Goal: Task Accomplishment & Management: Complete application form

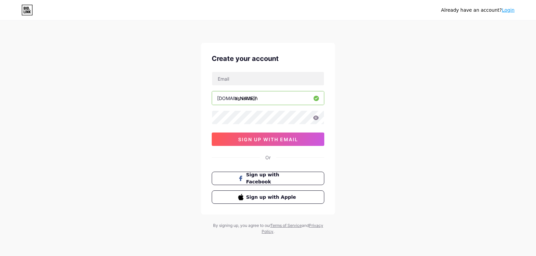
click at [409, 111] on div "Already have an account? Login Create your account [DOMAIN_NAME]/ ashishlach 0c…" at bounding box center [268, 128] width 536 height 256
click at [501, 8] on div "Already have an account? Login" at bounding box center [477, 10] width 73 height 7
click at [505, 12] on link "Login" at bounding box center [508, 9] width 13 height 5
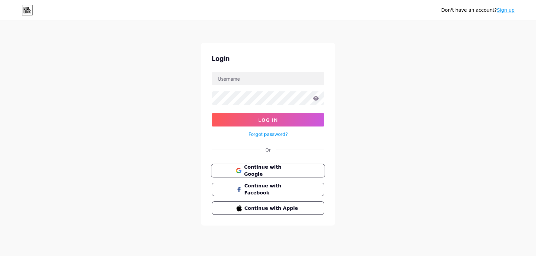
click at [270, 169] on span "Continue with Google" at bounding box center [272, 171] width 56 height 14
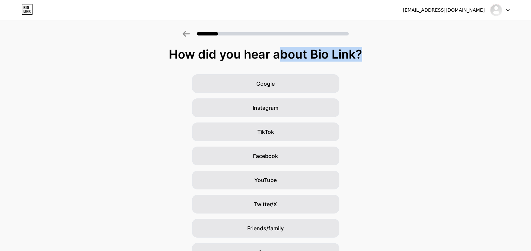
drag, startPoint x: 298, startPoint y: 57, endPoint x: 198, endPoint y: 55, distance: 100.5
click at [209, 56] on div "How did you hear about Bio Link?" at bounding box center [265, 54] width 524 height 13
click at [195, 55] on div "How did you hear about Bio Link?" at bounding box center [265, 54] width 524 height 13
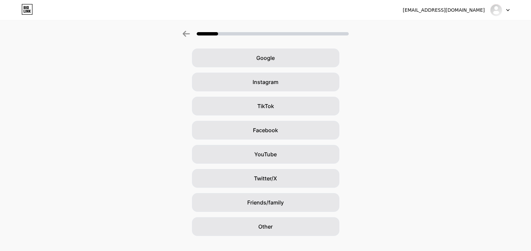
scroll to position [38, 0]
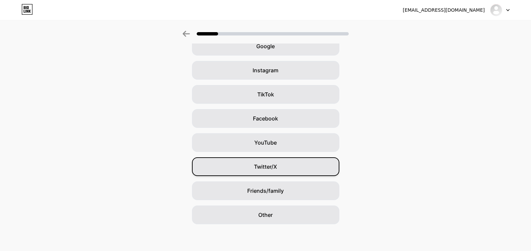
click at [292, 168] on div "Twitter/X" at bounding box center [265, 166] width 147 height 19
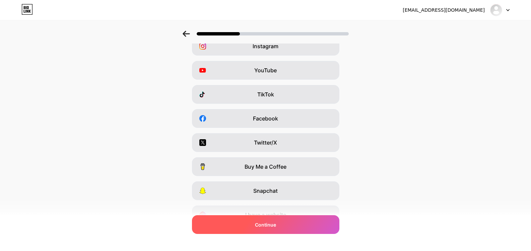
scroll to position [0, 0]
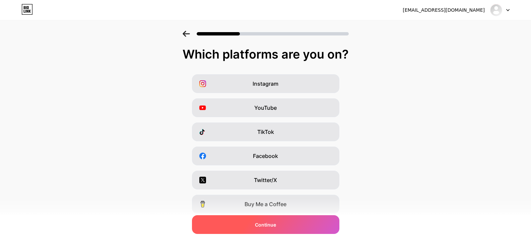
click at [301, 230] on div "Continue" at bounding box center [265, 224] width 147 height 19
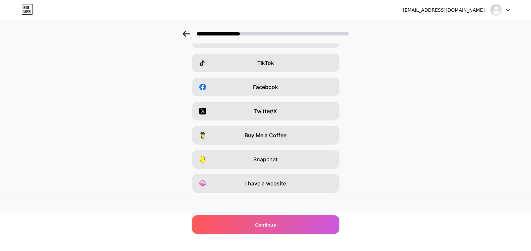
scroll to position [71, 0]
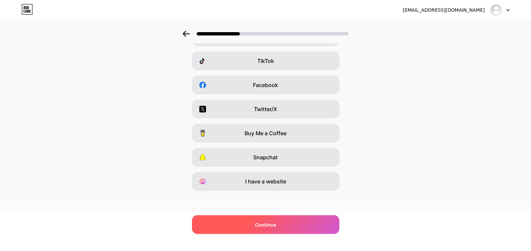
click at [275, 223] on span "Continue" at bounding box center [265, 224] width 21 height 7
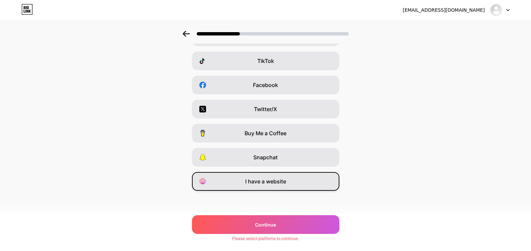
click at [284, 182] on span "I have a website" at bounding box center [265, 181] width 41 height 8
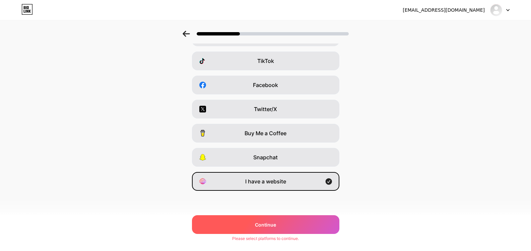
click at [274, 225] on span "Continue" at bounding box center [265, 224] width 21 height 7
click at [276, 244] on div "ashish.lachuria2@gmail.com Logout Link Copied Which platforms are you on? Insta…" at bounding box center [265, 90] width 531 height 322
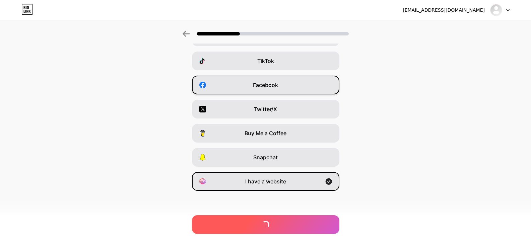
scroll to position [0, 0]
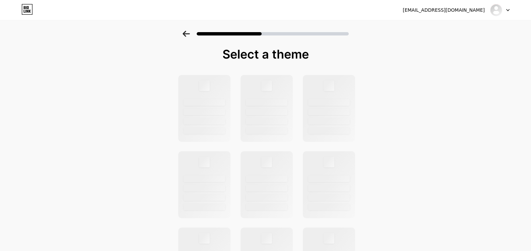
drag, startPoint x: 272, startPoint y: 53, endPoint x: 210, endPoint y: 54, distance: 62.3
click at [210, 54] on div "Select a theme" at bounding box center [265, 54] width 177 height 13
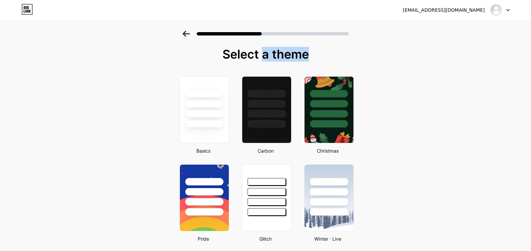
click at [210, 54] on div "Select a theme" at bounding box center [265, 54] width 177 height 13
drag, startPoint x: 390, startPoint y: 221, endPoint x: 321, endPoint y: 31, distance: 201.9
click at [207, 113] on div at bounding box center [204, 114] width 39 height 8
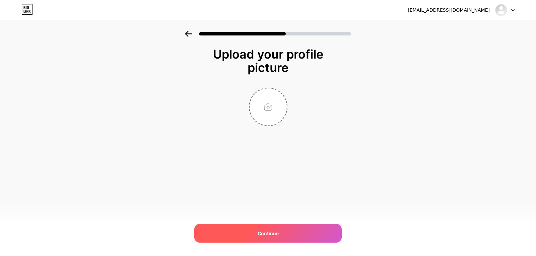
click at [310, 234] on div "Continue" at bounding box center [267, 233] width 147 height 19
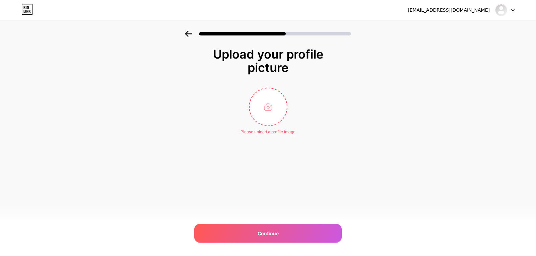
drag, startPoint x: 442, startPoint y: 61, endPoint x: 300, endPoint y: 5, distance: 152.5
click at [31, 6] on icon at bounding box center [26, 9] width 11 height 11
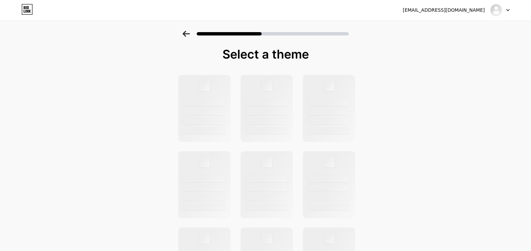
click at [27, 7] on icon at bounding box center [28, 7] width 2 height 3
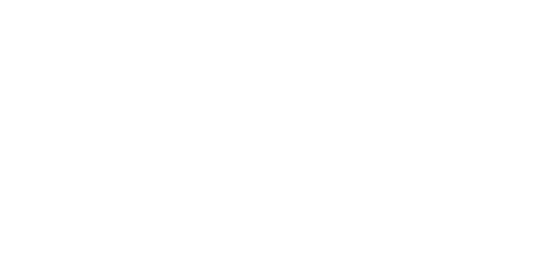
click at [27, 0] on html at bounding box center [268, 0] width 536 height 0
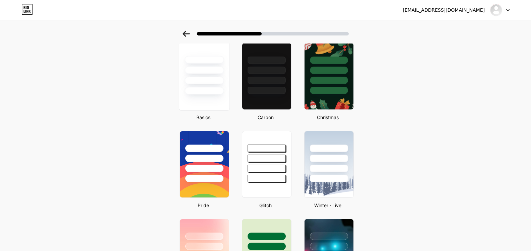
drag, startPoint x: 208, startPoint y: 89, endPoint x: 226, endPoint y: 93, distance: 18.2
click at [208, 89] on div at bounding box center [204, 91] width 39 height 8
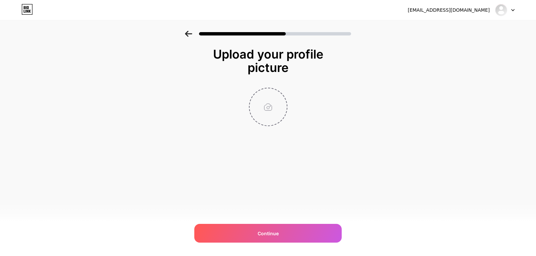
click at [284, 119] on input "file" at bounding box center [267, 106] width 37 height 37
click at [258, 109] on input "file" at bounding box center [267, 106] width 37 height 37
type input "C:\fakepath\profile.jpg"
click at [309, 224] on div "ashish.lachuria2@gmail.com Logout Link Copied Upload your profile picture Conti…" at bounding box center [268, 128] width 536 height 256
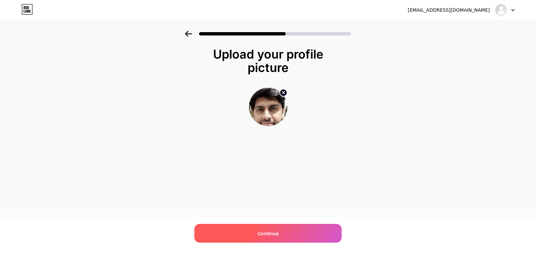
click at [304, 237] on div "Continue" at bounding box center [267, 233] width 147 height 19
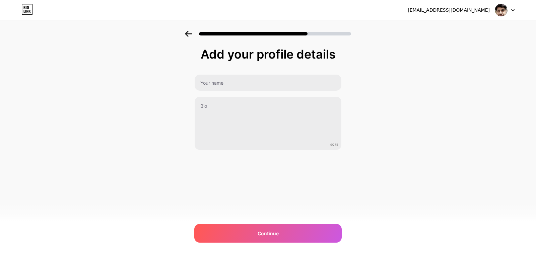
click at [229, 73] on div "Add your profile details 0/255 Continue Error" at bounding box center [267, 99] width 147 height 103
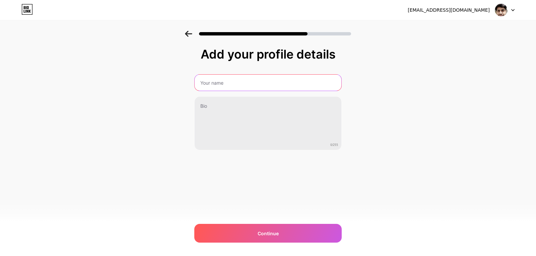
click at [233, 82] on input "text" at bounding box center [268, 83] width 147 height 16
type input "Ashish"
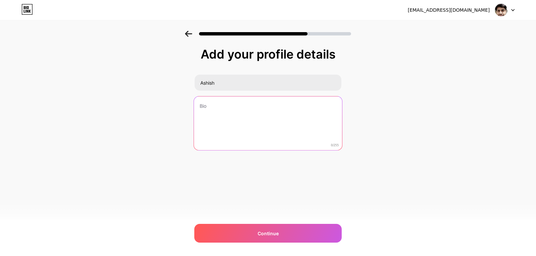
paste textarea "Transitioned from 8.5 years in CX Marketing Automation implementation and full-…"
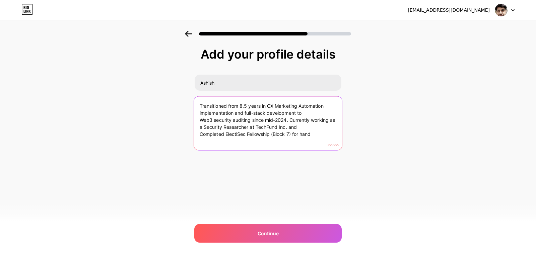
drag, startPoint x: 317, startPoint y: 135, endPoint x: 188, endPoint y: 134, distance: 129.3
click at [184, 134] on div "Add your profile details Ashish Transitioned from 8.5 years in CX Marketing Aut…" at bounding box center [268, 107] width 536 height 153
drag, startPoint x: 309, startPoint y: 132, endPoint x: 308, endPoint y: 125, distance: 6.8
click at [308, 125] on textarea "Transitioned from 8.5 years in CX Marketing Automation implementation and full-…" at bounding box center [268, 123] width 148 height 55
drag, startPoint x: 310, startPoint y: 129, endPoint x: 289, endPoint y: 120, distance: 22.1
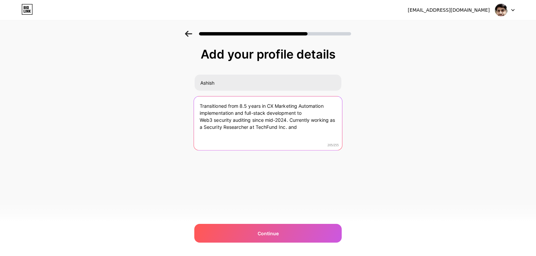
click at [289, 120] on textarea "Transitioned from 8.5 years in CX Marketing Automation implementation and full-…" at bounding box center [268, 123] width 148 height 55
drag, startPoint x: 303, startPoint y: 126, endPoint x: 291, endPoint y: 122, distance: 12.2
click at [291, 122] on textarea "Transitioned from 8.5 years in CX Marketing Automation implementation and full-…" at bounding box center [268, 123] width 148 height 55
click at [287, 120] on textarea "Transitioned from 8.5 years in CX Marketing Automation implementation and full-…" at bounding box center [268, 123] width 148 height 55
click at [182, 96] on div "Add your profile details Ashish Transitioned from 8.5 years in CX Marketing Aut…" at bounding box center [268, 107] width 536 height 153
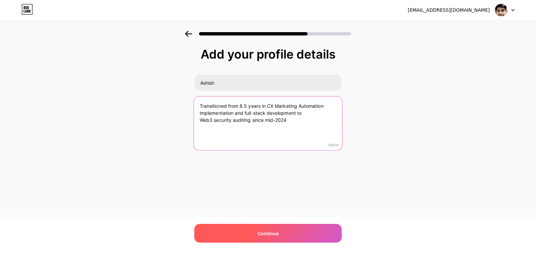
type textarea "Transitioned from 8.5 years in CX Marketing Automation implementation and full-…"
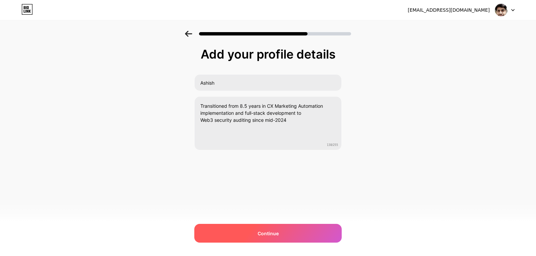
click at [281, 234] on div "Continue" at bounding box center [267, 233] width 147 height 19
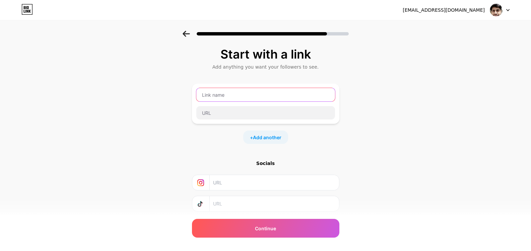
click at [232, 91] on input "text" at bounding box center [265, 94] width 139 height 13
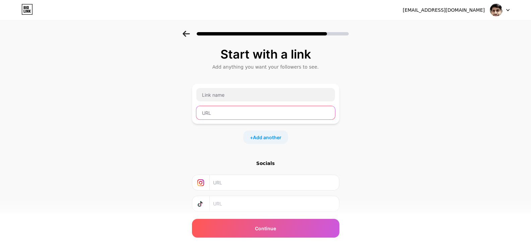
click at [233, 113] on input "text" at bounding box center [265, 112] width 139 height 13
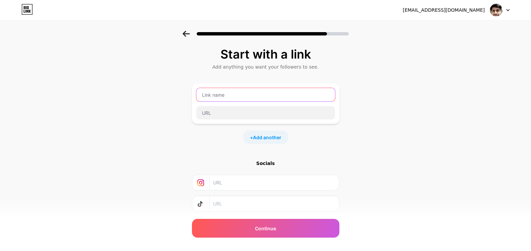
click at [233, 97] on input "text" at bounding box center [265, 94] width 139 height 13
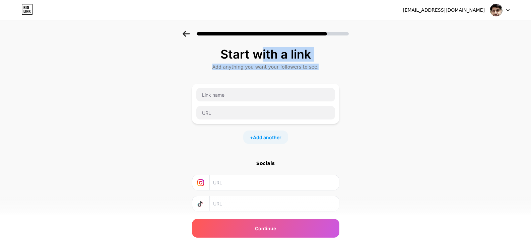
drag, startPoint x: 255, startPoint y: 59, endPoint x: 344, endPoint y: 76, distance: 90.8
click at [344, 76] on div "Start with a link Add anything you want your followers to see. + Add another So…" at bounding box center [265, 148] width 531 height 235
click at [344, 77] on div "Start with a link Add anything you want your followers to see. + Add another So…" at bounding box center [265, 148] width 531 height 235
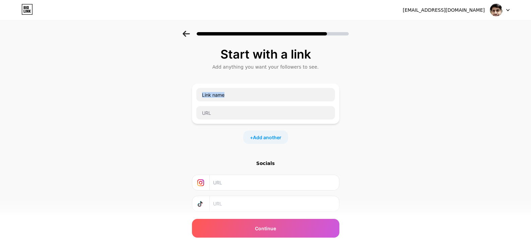
click at [344, 77] on div "Start with a link Add anything you want your followers to see. + Add another So…" at bounding box center [265, 148] width 531 height 235
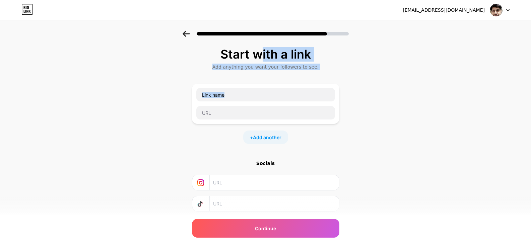
drag, startPoint x: 344, startPoint y: 77, endPoint x: 311, endPoint y: 51, distance: 41.9
click at [312, 51] on div "Start with a link Add anything you want your followers to see. + Add another So…" at bounding box center [265, 148] width 531 height 235
click at [311, 51] on div "Start with a link" at bounding box center [265, 54] width 141 height 13
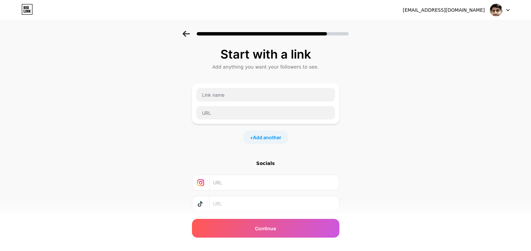
click at [261, 205] on input "text" at bounding box center [274, 203] width 122 height 15
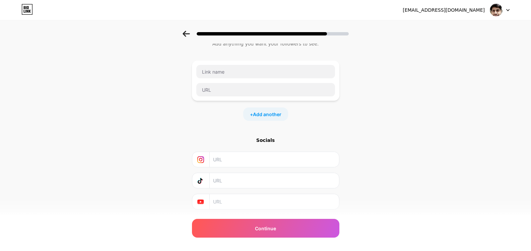
scroll to position [42, 0]
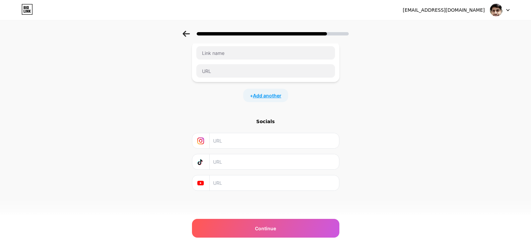
click at [261, 95] on span "Add another" at bounding box center [267, 95] width 28 height 7
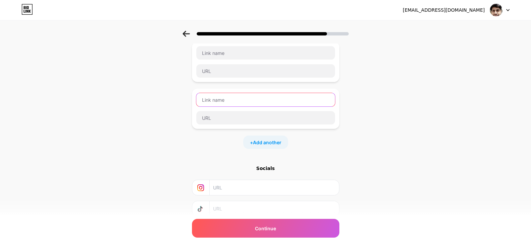
click at [216, 100] on input "text" at bounding box center [265, 99] width 139 height 13
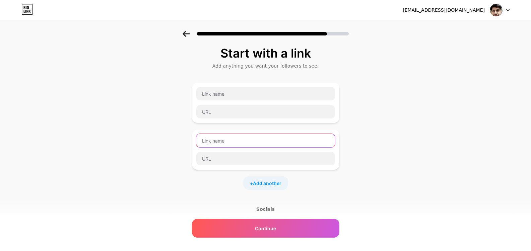
scroll to position [0, 0]
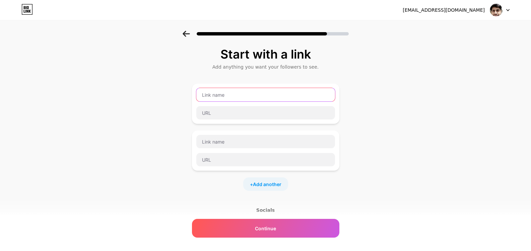
click at [219, 95] on input "text" at bounding box center [265, 94] width 139 height 13
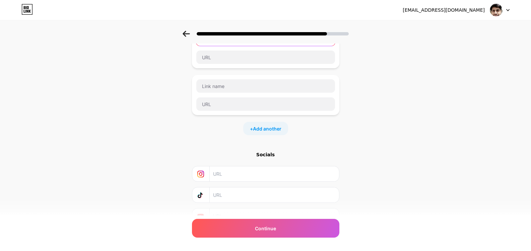
scroll to position [89, 0]
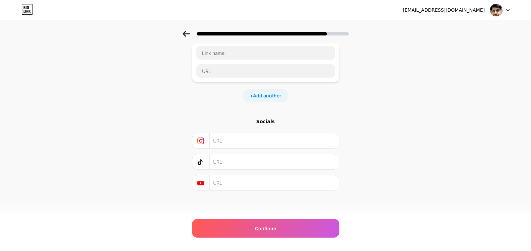
type input "Twitter"
click at [247, 191] on div "Start with a link Add anything you want your followers to see. Twitter + Add an…" at bounding box center [265, 92] width 147 height 266
click at [246, 181] on input "text" at bounding box center [274, 182] width 122 height 15
click at [249, 164] on input "text" at bounding box center [274, 161] width 122 height 15
click at [242, 141] on input "text" at bounding box center [274, 140] width 122 height 15
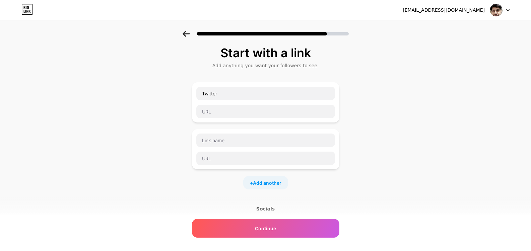
scroll to position [0, 0]
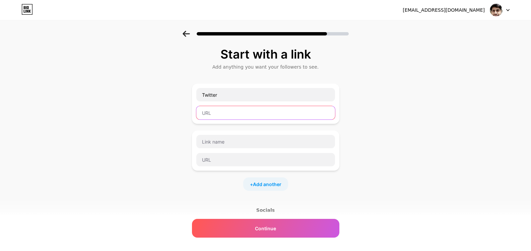
click at [224, 107] on input "text" at bounding box center [265, 112] width 139 height 13
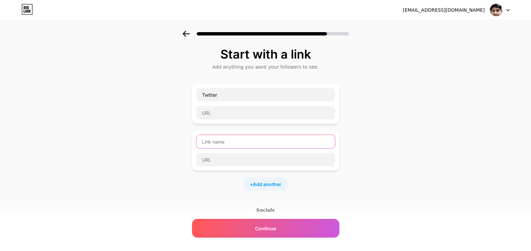
click at [229, 144] on input "text" at bounding box center [265, 141] width 139 height 13
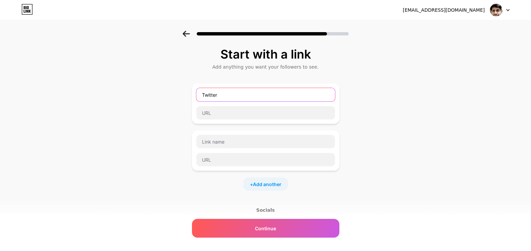
click at [222, 96] on input "Twitter" at bounding box center [265, 94] width 139 height 13
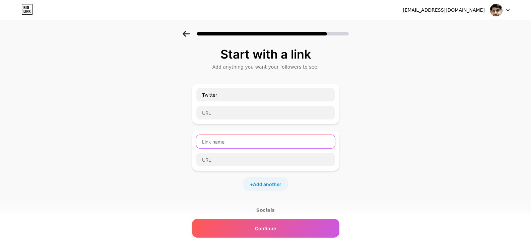
click at [221, 142] on input "text" at bounding box center [265, 141] width 139 height 13
type input "Linkedin"
click at [288, 186] on div "+ Add another" at bounding box center [265, 183] width 45 height 13
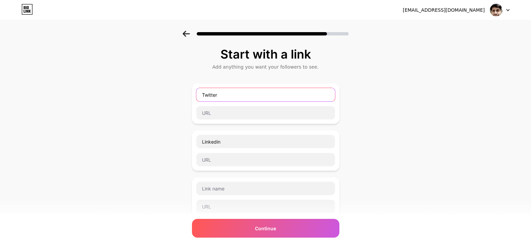
click at [218, 97] on input "Twitter" at bounding box center [265, 94] width 139 height 13
type input "g"
type input "i"
type input "Twitter"
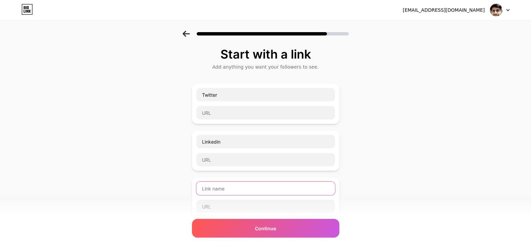
click at [250, 192] on input "text" at bounding box center [265, 188] width 139 height 13
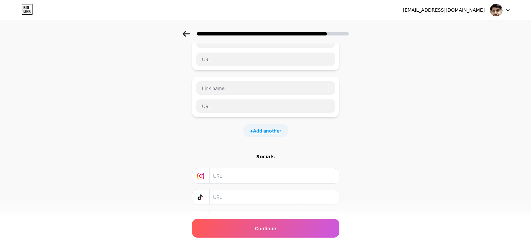
click at [276, 133] on span "Add another" at bounding box center [267, 130] width 28 height 7
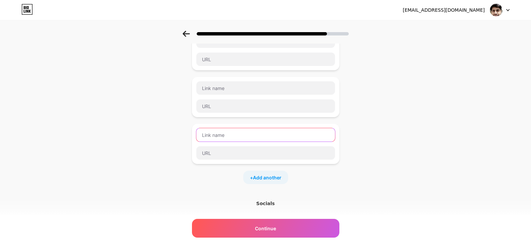
click at [235, 133] on input "text" at bounding box center [265, 134] width 139 height 13
type input "Blog"
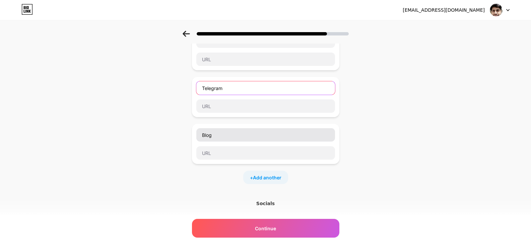
type input "Telegram"
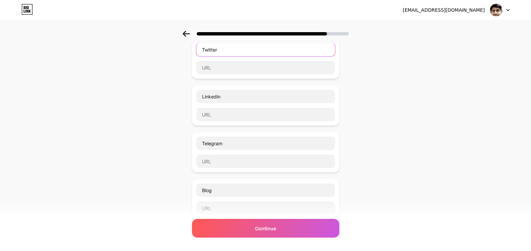
scroll to position [33, 0]
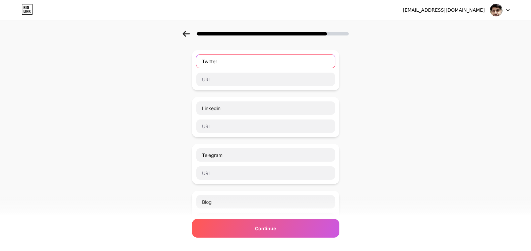
click at [219, 62] on input "Twitter" at bounding box center [265, 61] width 139 height 13
type input "Linkedin"
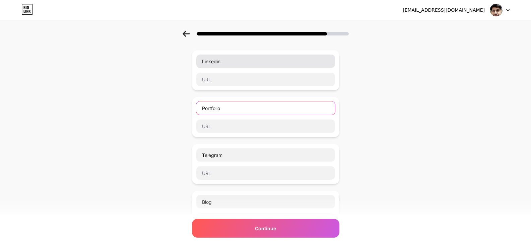
type input "Portfolio"
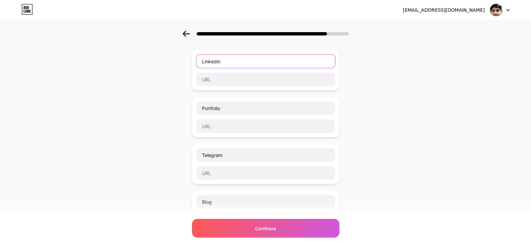
click at [219, 62] on input "Linkedin" at bounding box center [265, 61] width 139 height 13
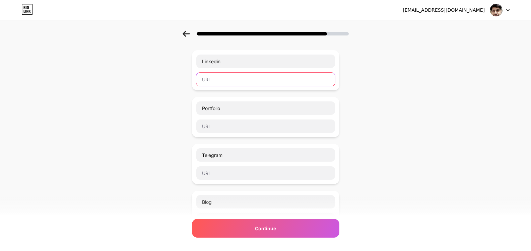
click at [244, 81] on input "text" at bounding box center [265, 79] width 139 height 13
paste input "https://www.linkedin.com/in/ashish-lachuria"
type input "https://www.linkedin.com/in/ashish-lachuria"
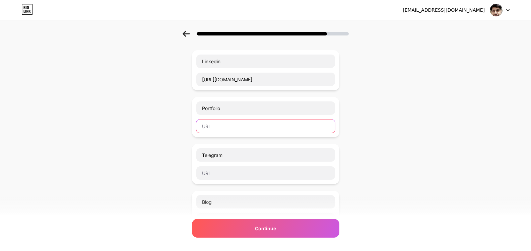
click at [225, 132] on input "text" at bounding box center [265, 126] width 139 height 13
paste input "https://github.com/AshishLach"
type input "https://github.com/AshishLach"
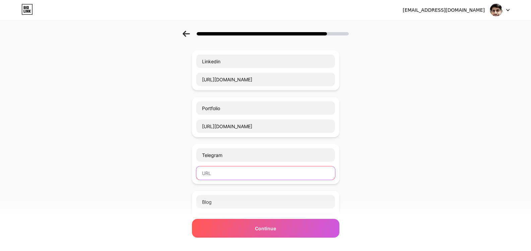
click at [238, 176] on input "text" at bounding box center [265, 172] width 139 height 13
paste input "https://t.me/AshishLac"
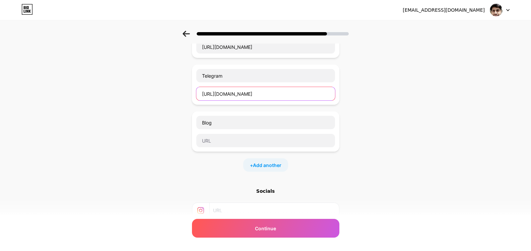
scroll to position [134, 0]
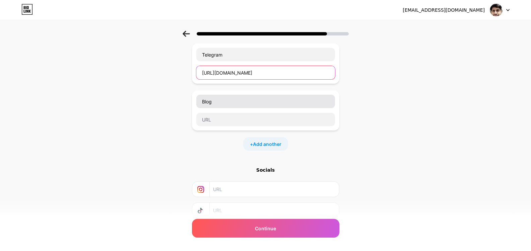
type input "https://t.me/AshishLac"
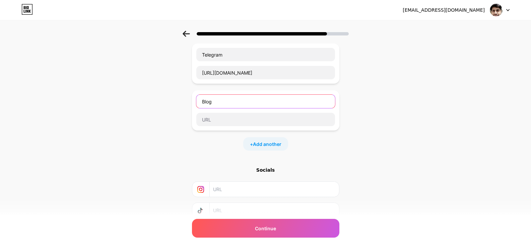
click at [225, 101] on input "Blog" at bounding box center [265, 101] width 139 height 13
click at [313, 160] on div "Start with a link Add anything you want your followers to see. Linkedin https:/…" at bounding box center [265, 77] width 147 height 326
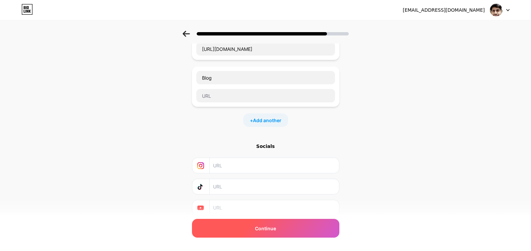
scroll to position [183, 0]
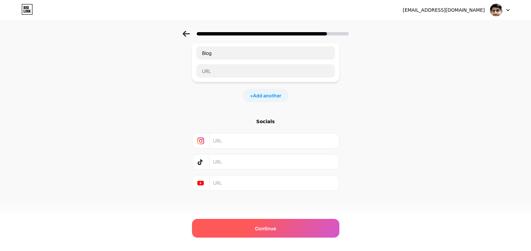
click at [269, 230] on span "Continue" at bounding box center [265, 228] width 21 height 7
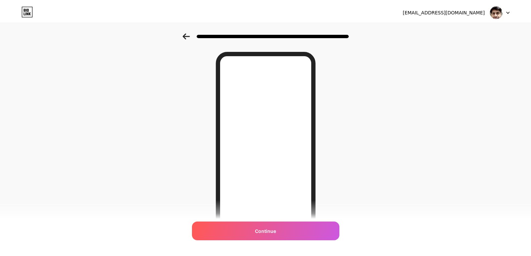
scroll to position [0, 0]
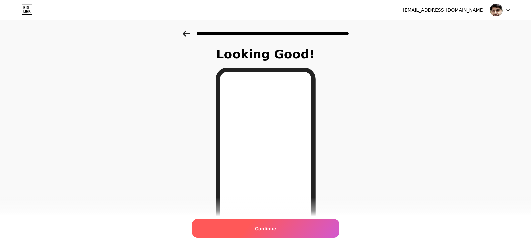
click at [307, 232] on div "Continue" at bounding box center [265, 228] width 147 height 19
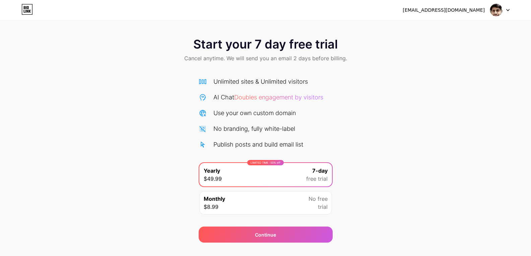
click at [183, 47] on div "Start your 7 day free trial Cancel anytime. We will send you an email 2 days be…" at bounding box center [265, 51] width 531 height 40
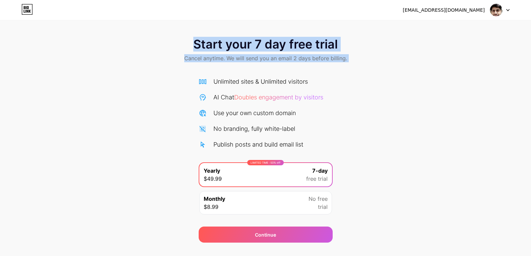
drag, startPoint x: 183, startPoint y: 47, endPoint x: 193, endPoint y: 30, distance: 19.6
click at [193, 30] on div "Start your 7 day free trial Cancel anytime. We will send you an email 2 days be…" at bounding box center [265, 121] width 531 height 243
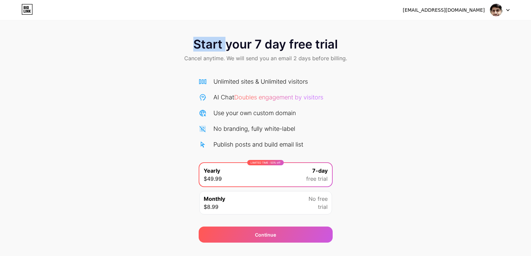
click at [193, 30] on div "Start your 7 day free trial Cancel anytime. We will send you an email 2 days be…" at bounding box center [265, 121] width 531 height 243
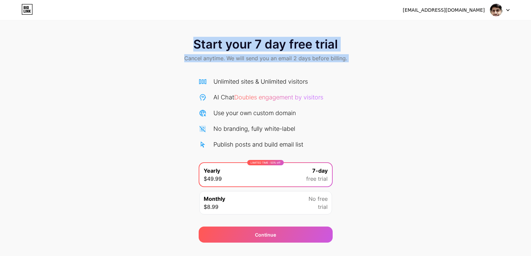
drag, startPoint x: 193, startPoint y: 30, endPoint x: 191, endPoint y: 54, distance: 24.5
click at [191, 54] on div "Start your 7 day free trial Cancel anytime. We will send you an email 2 days be…" at bounding box center [265, 121] width 531 height 243
click at [191, 54] on span "Cancel anytime. We will send you an email 2 days before billing." at bounding box center [265, 58] width 163 height 8
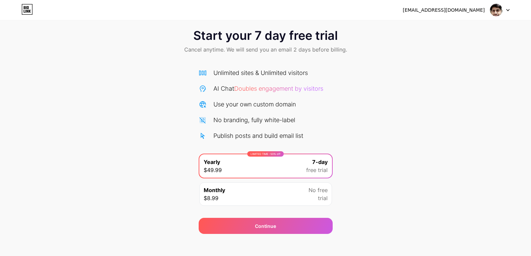
scroll to position [13, 0]
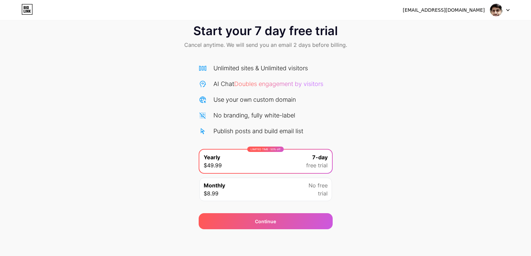
drag, startPoint x: 166, startPoint y: 97, endPoint x: 159, endPoint y: 205, distance: 108.0
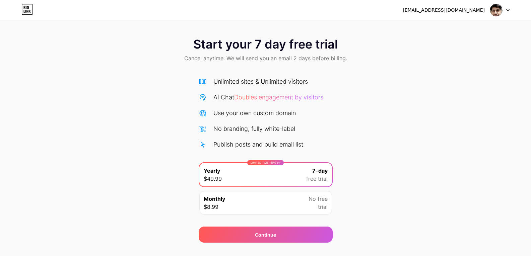
drag, startPoint x: 160, startPoint y: 211, endPoint x: 459, endPoint y: 20, distance: 355.2
click at [504, 11] on div at bounding box center [499, 10] width 19 height 12
click at [250, 44] on span "Start your 7 day free trial" at bounding box center [265, 44] width 144 height 13
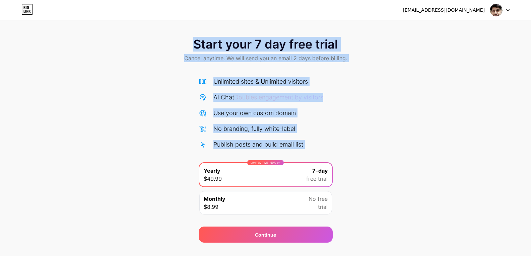
drag, startPoint x: 250, startPoint y: 44, endPoint x: 359, endPoint y: 153, distance: 153.7
click at [359, 153] on div "Start your 7 day free trial Cancel anytime. We will send you an email 2 days be…" at bounding box center [265, 137] width 531 height 212
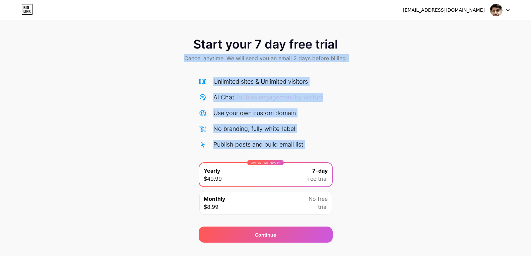
drag, startPoint x: 359, startPoint y: 153, endPoint x: 288, endPoint y: 60, distance: 117.7
click at [288, 60] on div "Start your 7 day free trial Cancel anytime. We will send you an email 2 days be…" at bounding box center [265, 137] width 531 height 212
click at [288, 60] on span "Cancel anytime. We will send you an email 2 days before billing." at bounding box center [265, 58] width 163 height 8
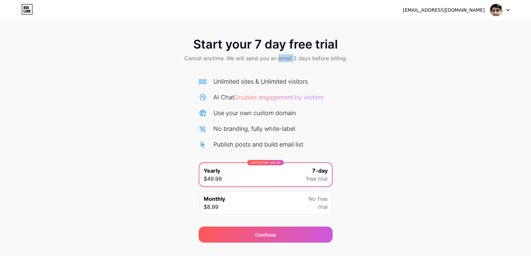
click at [288, 60] on span "Cancel anytime. We will send you an email 2 days before billing." at bounding box center [265, 58] width 163 height 8
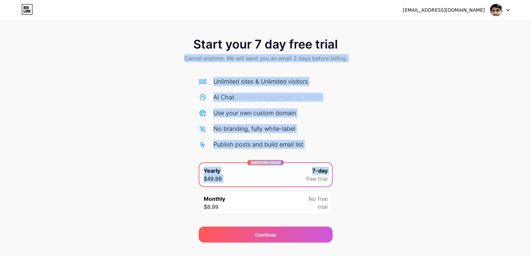
drag, startPoint x: 288, startPoint y: 60, endPoint x: 362, endPoint y: 160, distance: 124.5
click at [361, 160] on div "Start your 7 day free trial Cancel anytime. We will send you an email 2 days be…" at bounding box center [265, 137] width 531 height 212
click at [362, 160] on div "Start your 7 day free trial Cancel anytime. We will send you an email 2 days be…" at bounding box center [265, 137] width 531 height 212
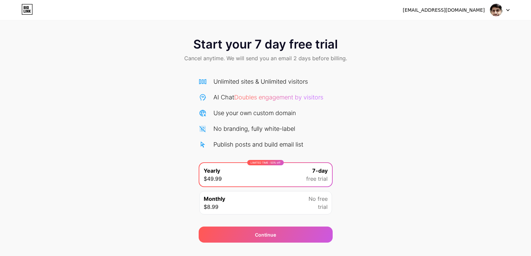
click at [7, 5] on div "ashish.lachuria2@gmail.com Logout" at bounding box center [265, 10] width 531 height 12
click at [18, 16] on div "ashish.lachuria2@gmail.com Logout" at bounding box center [265, 10] width 531 height 20
click at [25, 13] on icon at bounding box center [26, 9] width 11 height 11
click at [19, 15] on div "ashish.lachuria2@gmail.com Logout" at bounding box center [265, 10] width 531 height 12
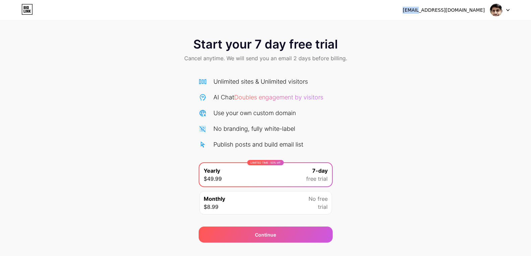
click at [25, 12] on icon at bounding box center [26, 9] width 11 height 11
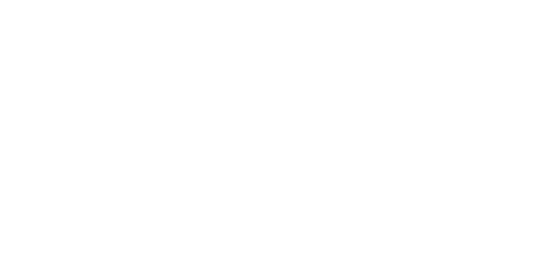
click at [25, 0] on html at bounding box center [268, 0] width 536 height 0
